Goal: Check status: Check status

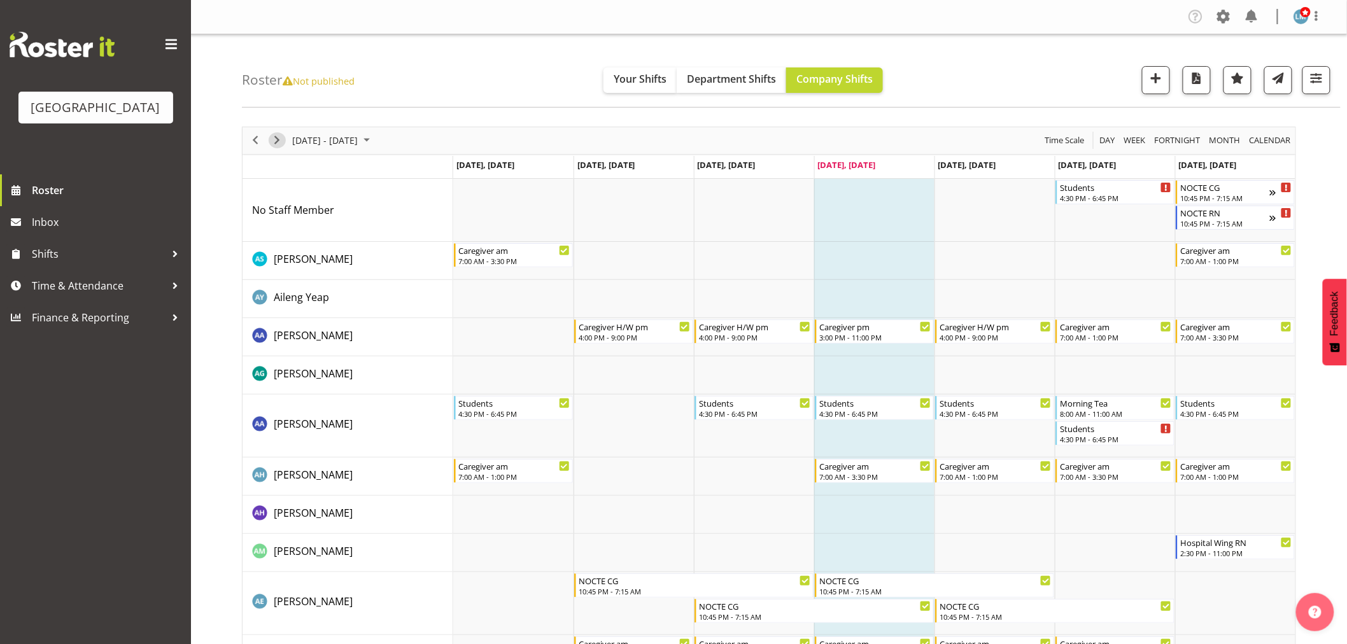
click at [274, 141] on span "Next" at bounding box center [276, 140] width 15 height 16
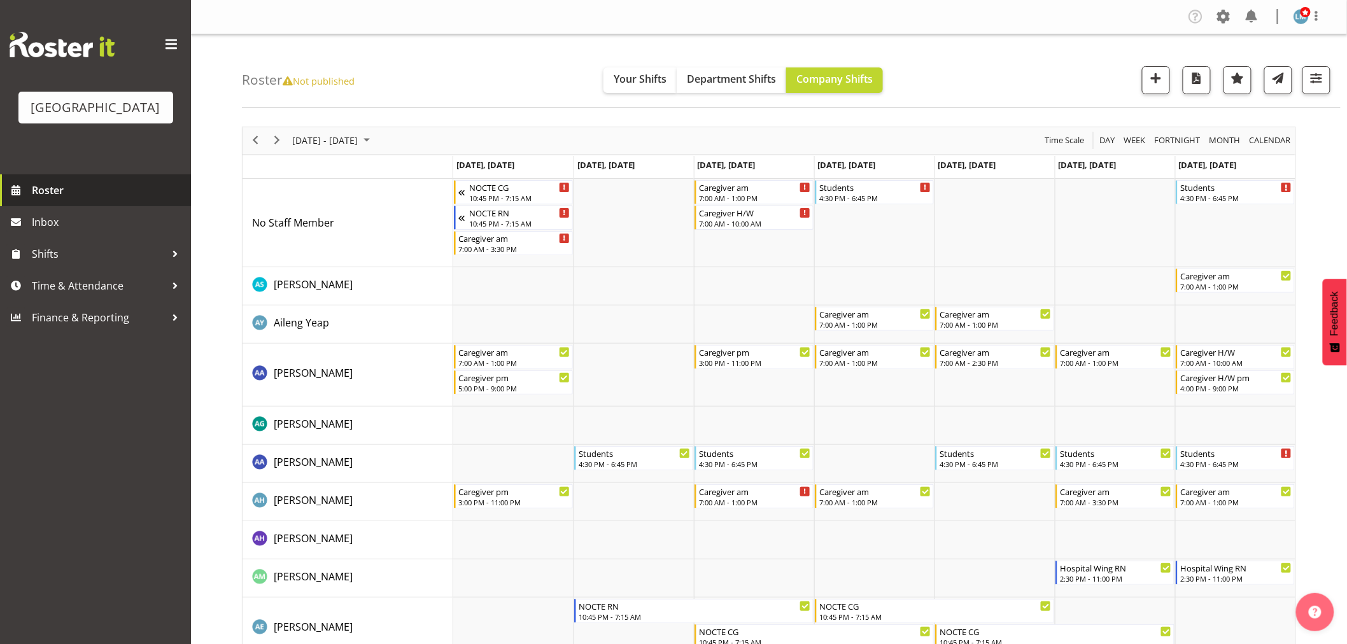
click at [78, 200] on span "Roster" at bounding box center [108, 190] width 153 height 19
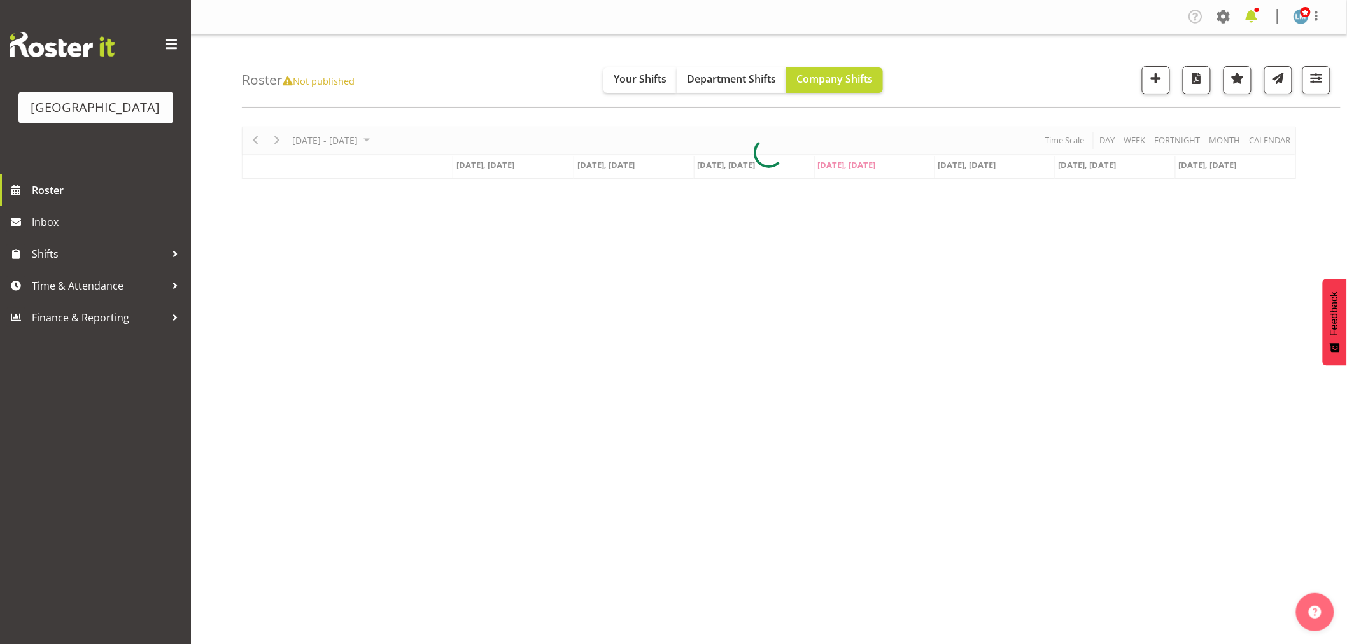
click at [1262, 22] on span at bounding box center [1252, 16] width 20 height 20
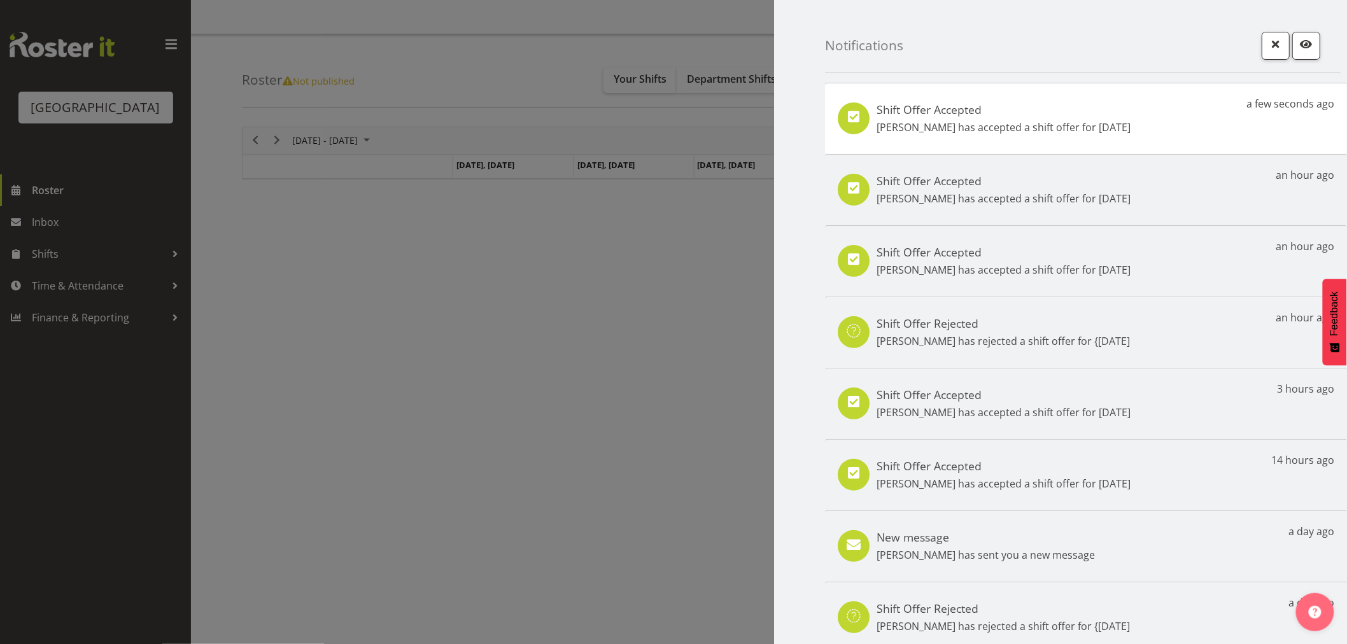
click at [1133, 126] on div "Shift Offer Accepted [PERSON_NAME] has accepted a shift offer for [DATE] a few …" at bounding box center [1086, 118] width 522 height 71
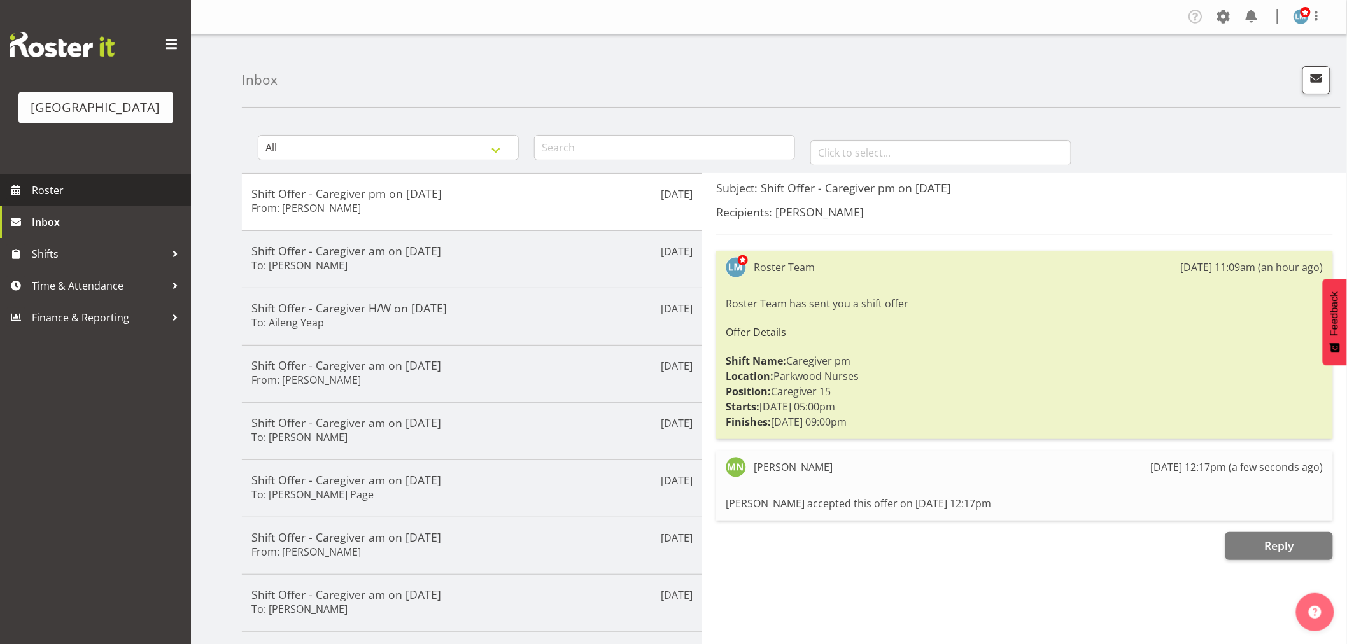
click at [70, 200] on span "Roster" at bounding box center [108, 190] width 153 height 19
